Goal: Task Accomplishment & Management: Manage account settings

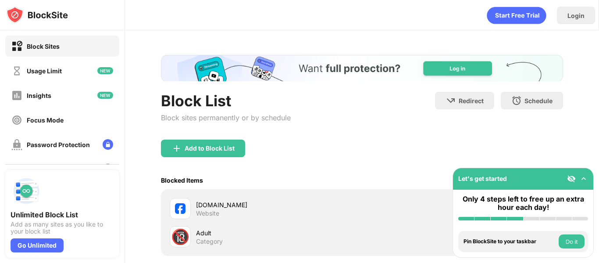
scroll to position [44, 0]
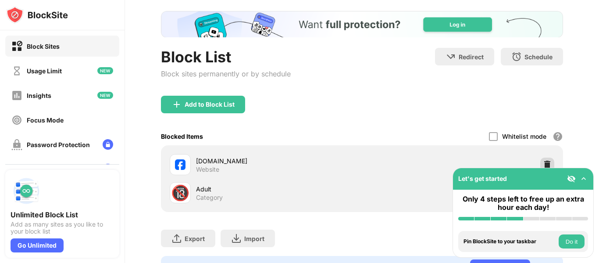
click at [542, 159] on div at bounding box center [547, 164] width 14 height 14
